Goal: Task Accomplishment & Management: Complete application form

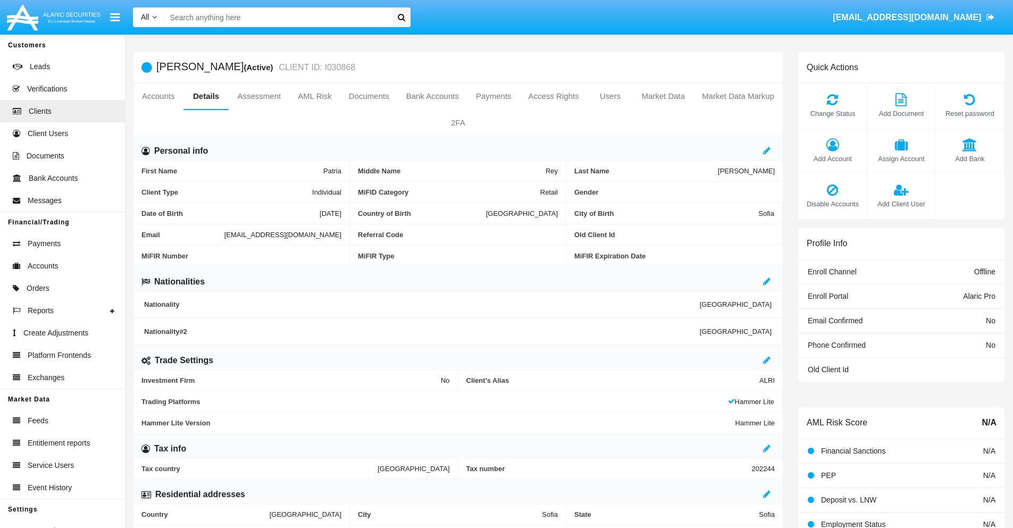
click at [901, 204] on span "Add Client User" at bounding box center [901, 204] width 57 height 10
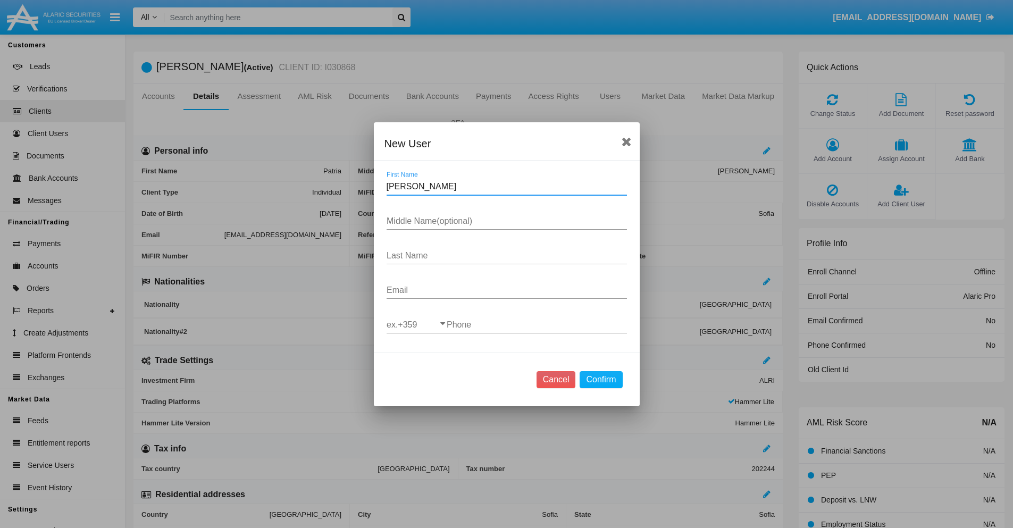
type input "Gerardo"
type input "Yuri"
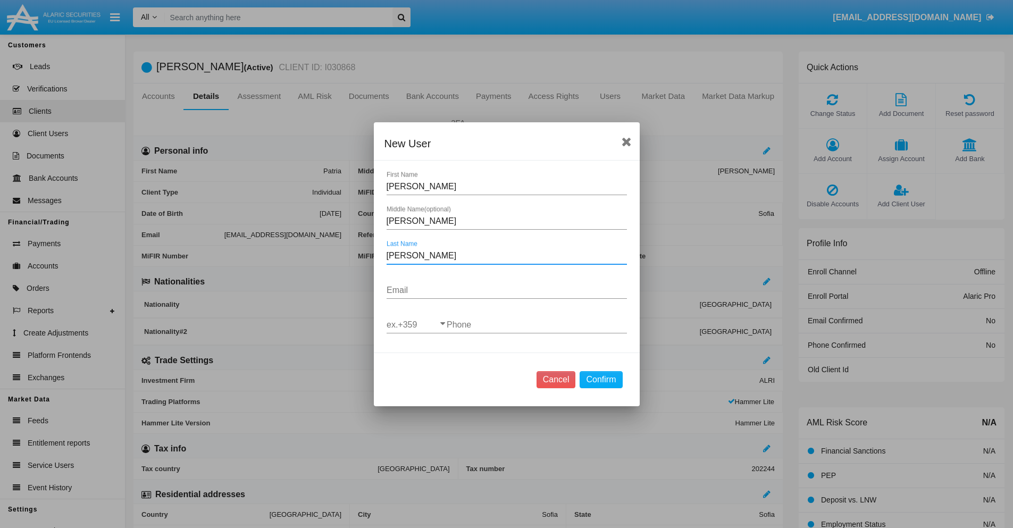
type input "Hartmann"
type input "0jbdggx@d630bxc1.cn"
click at [417, 324] on input "ex.+359" at bounding box center [417, 325] width 60 height 10
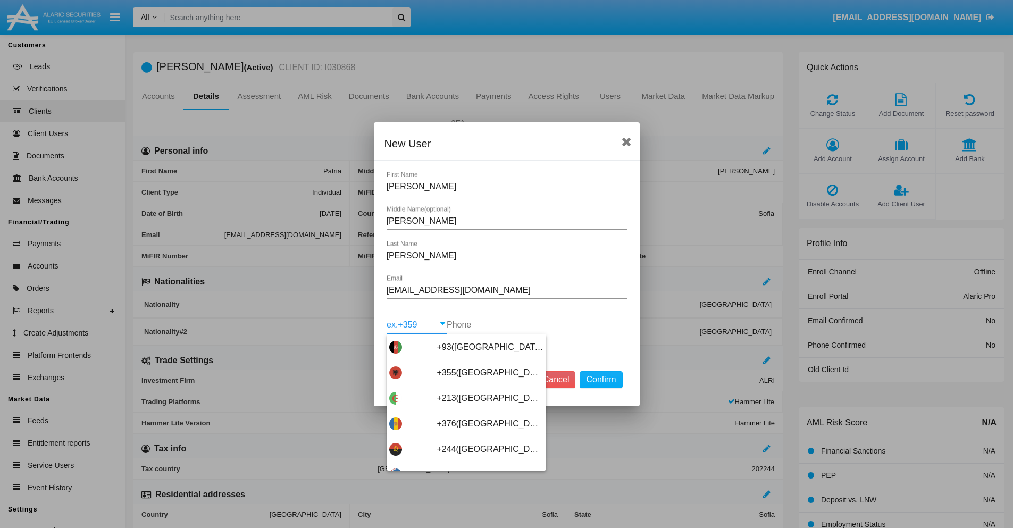
scroll to position [5660, 0]
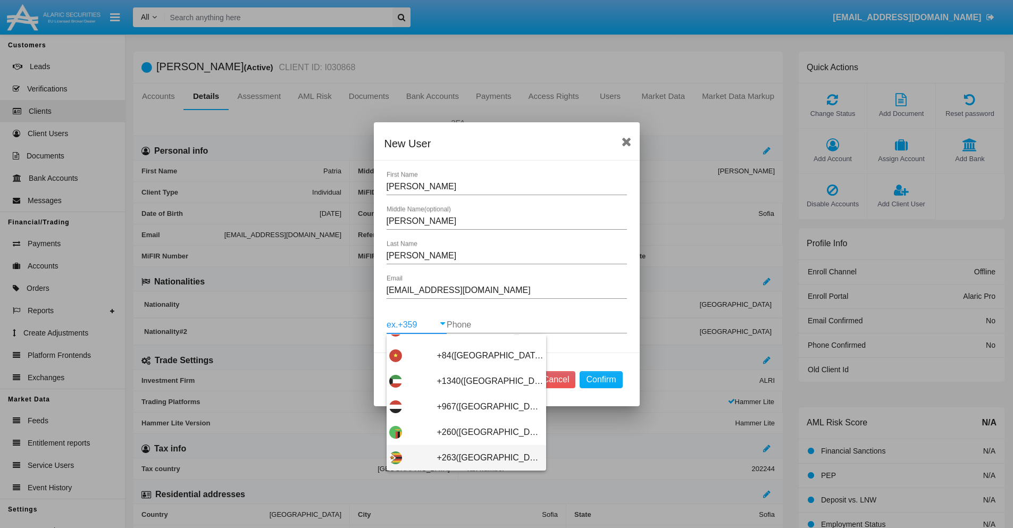
click at [462, 457] on span "+263(Zimbabwe)" at bounding box center [490, 458] width 106 height 26
type input "+263(Zimbabwe)"
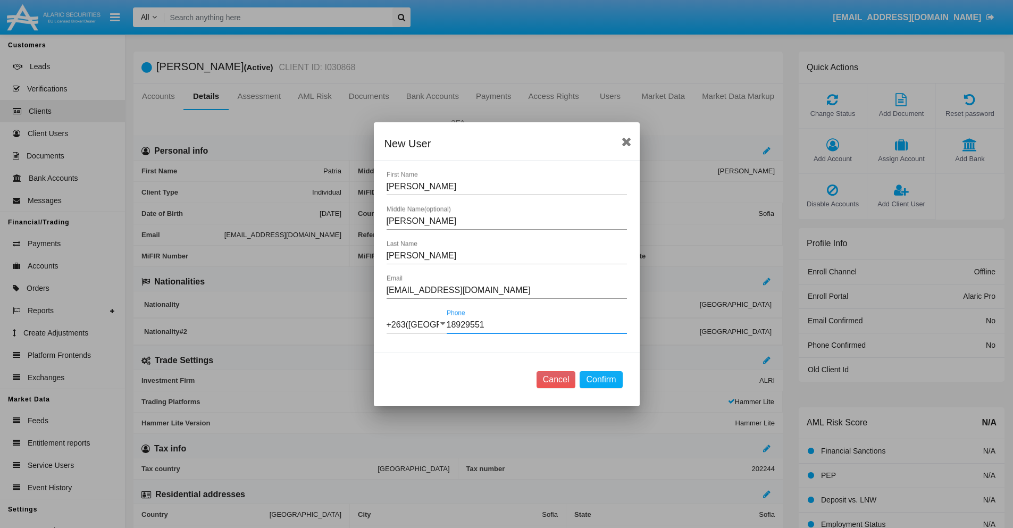
type input "189295514"
click at [601, 379] on button "Confirm" at bounding box center [601, 379] width 43 height 17
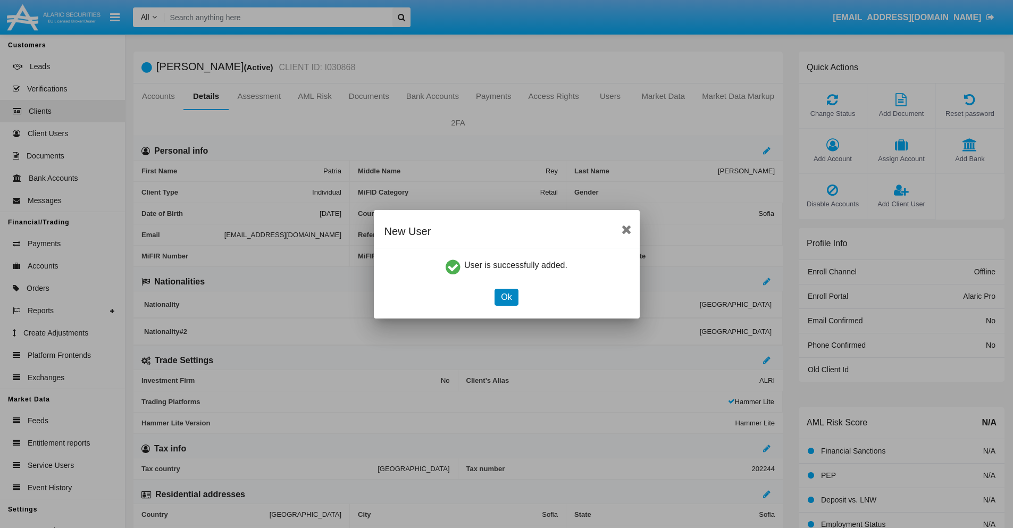
click at [506, 297] on button "Ok" at bounding box center [506, 297] width 23 height 17
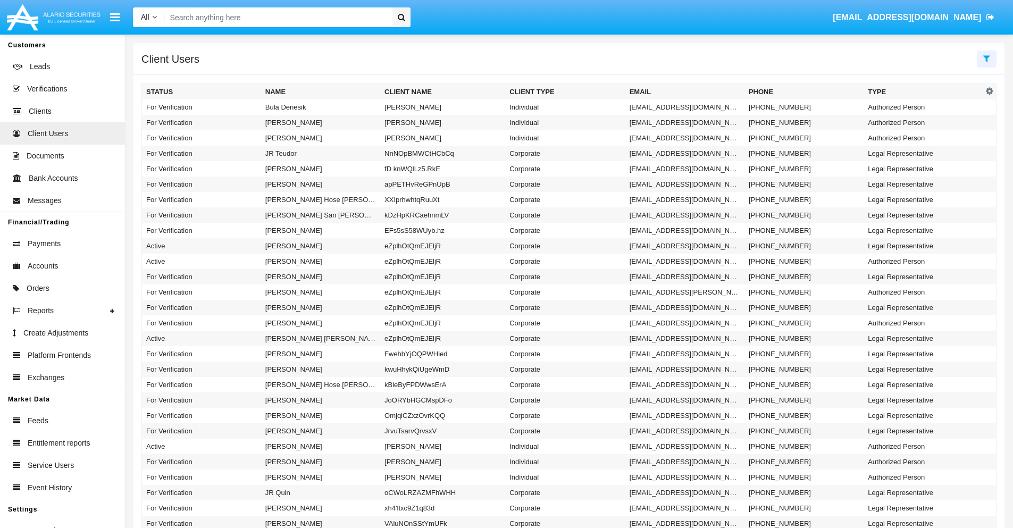
click at [987, 58] on icon at bounding box center [987, 58] width 7 height 9
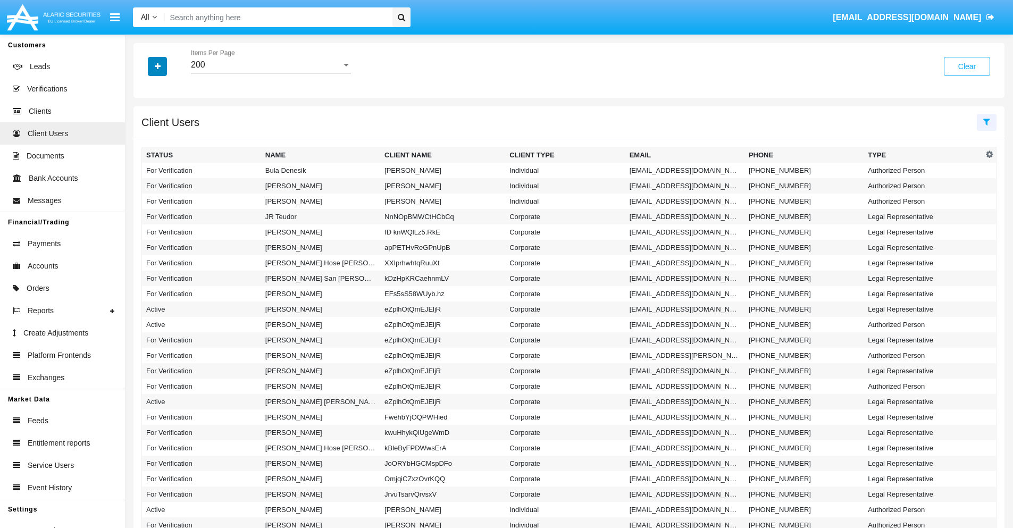
click at [157, 66] on icon "button" at bounding box center [158, 66] width 6 height 7
click at [165, 135] on span "Email" at bounding box center [165, 134] width 21 height 13
click at [146, 139] on input "Email" at bounding box center [146, 139] width 1 height 1
checkbox input "true"
click at [157, 66] on icon "button" at bounding box center [158, 66] width 6 height 7
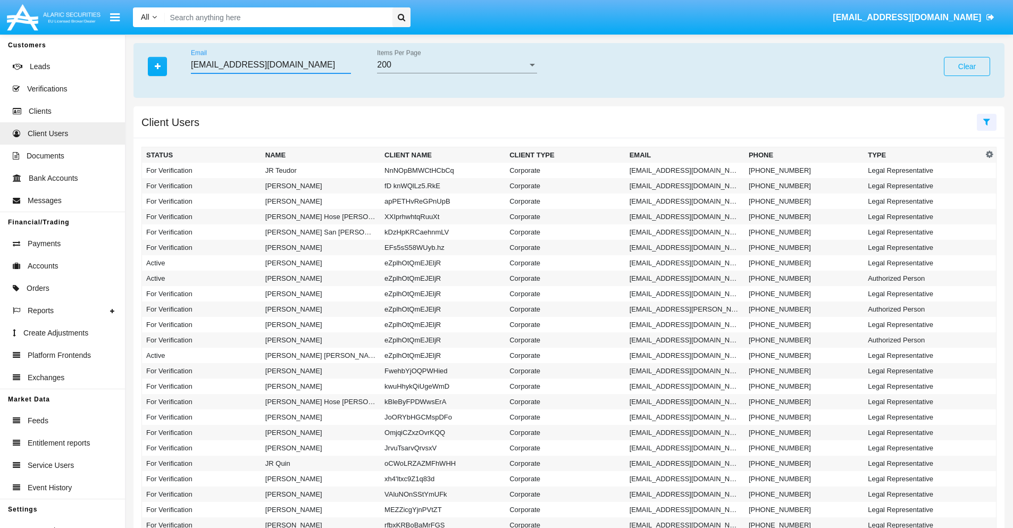
click at [271, 65] on input "smet1rc_tmh3l@fd8wy.mo" at bounding box center [271, 65] width 160 height 10
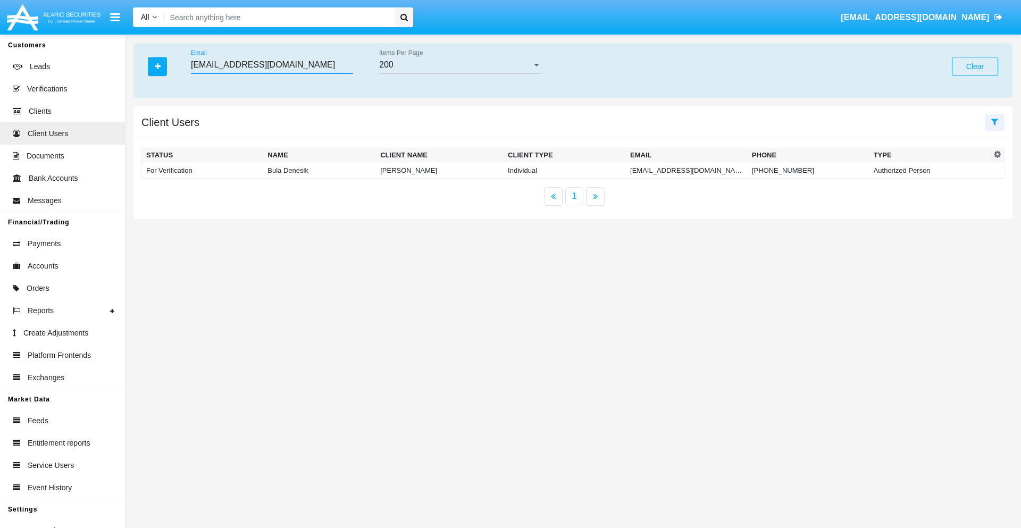
type input "smet1rc_tmh3l@fd8wy.mo"
click at [687, 170] on td "smet1rc_tmh3l@fd8wy.mo" at bounding box center [687, 171] width 122 height 16
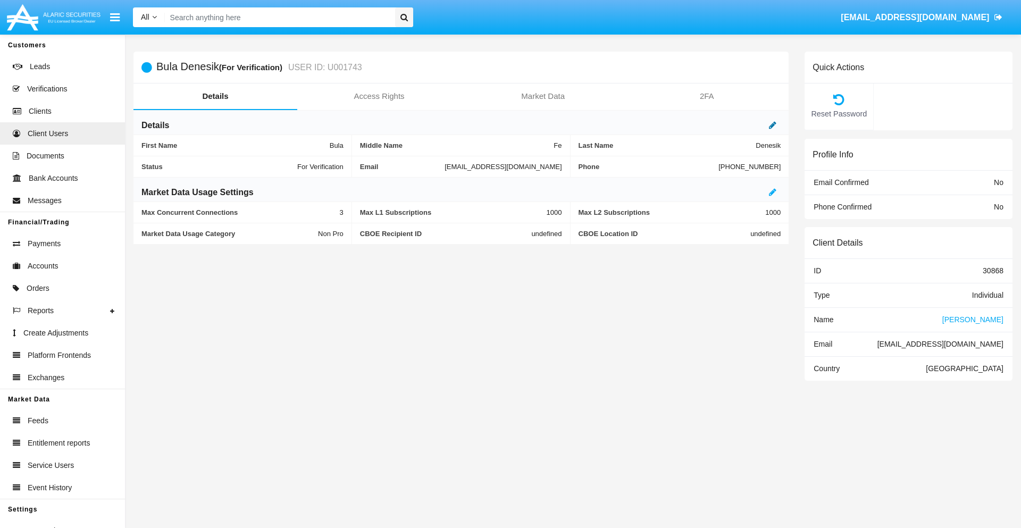
click at [773, 125] on icon at bounding box center [772, 125] width 7 height 9
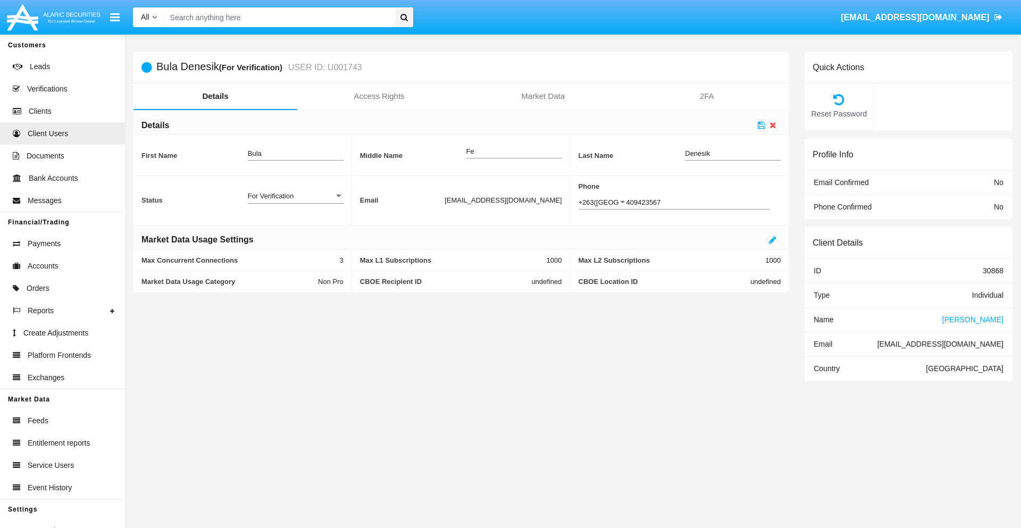
click at [295, 196] on div "For Verification" at bounding box center [291, 195] width 86 height 9
click at [295, 222] on span "Verified" at bounding box center [296, 222] width 96 height 21
click at [762, 125] on icon at bounding box center [761, 125] width 7 height 9
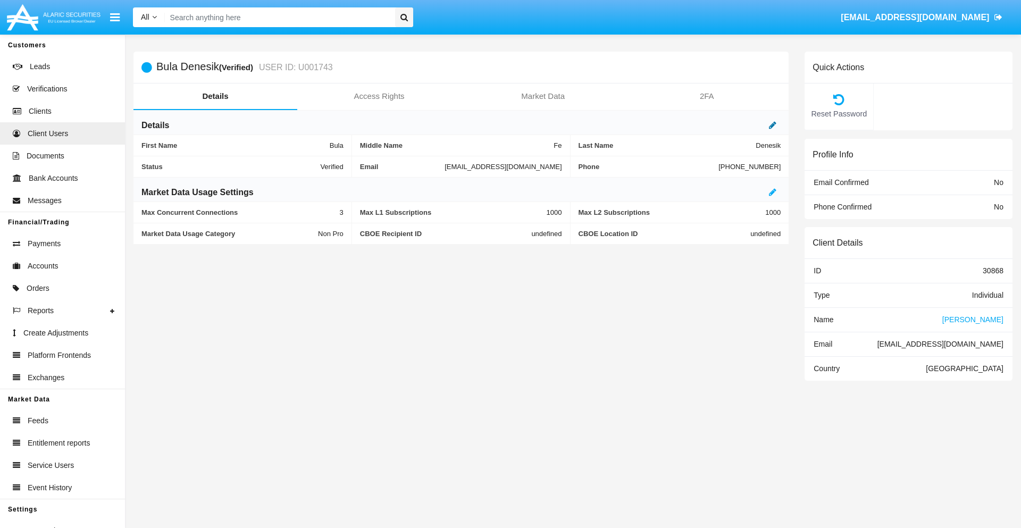
click at [773, 125] on icon at bounding box center [772, 125] width 7 height 9
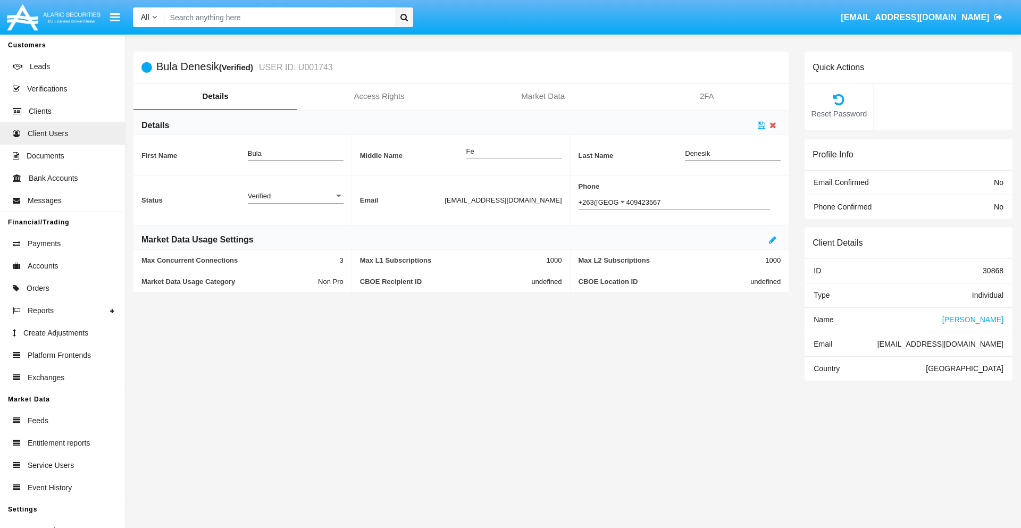
click at [295, 196] on div "Verified" at bounding box center [291, 195] width 86 height 9
click at [295, 202] on span "Active" at bounding box center [296, 201] width 96 height 21
click at [762, 125] on icon at bounding box center [761, 125] width 7 height 9
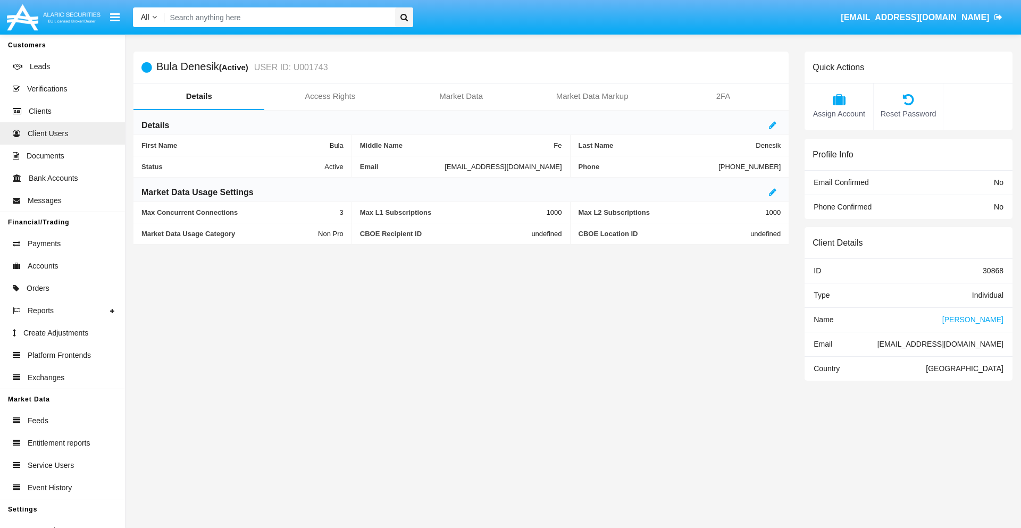
click at [823, 319] on span "Name" at bounding box center [824, 319] width 20 height 9
